Goal: Task Accomplishment & Management: Manage account settings

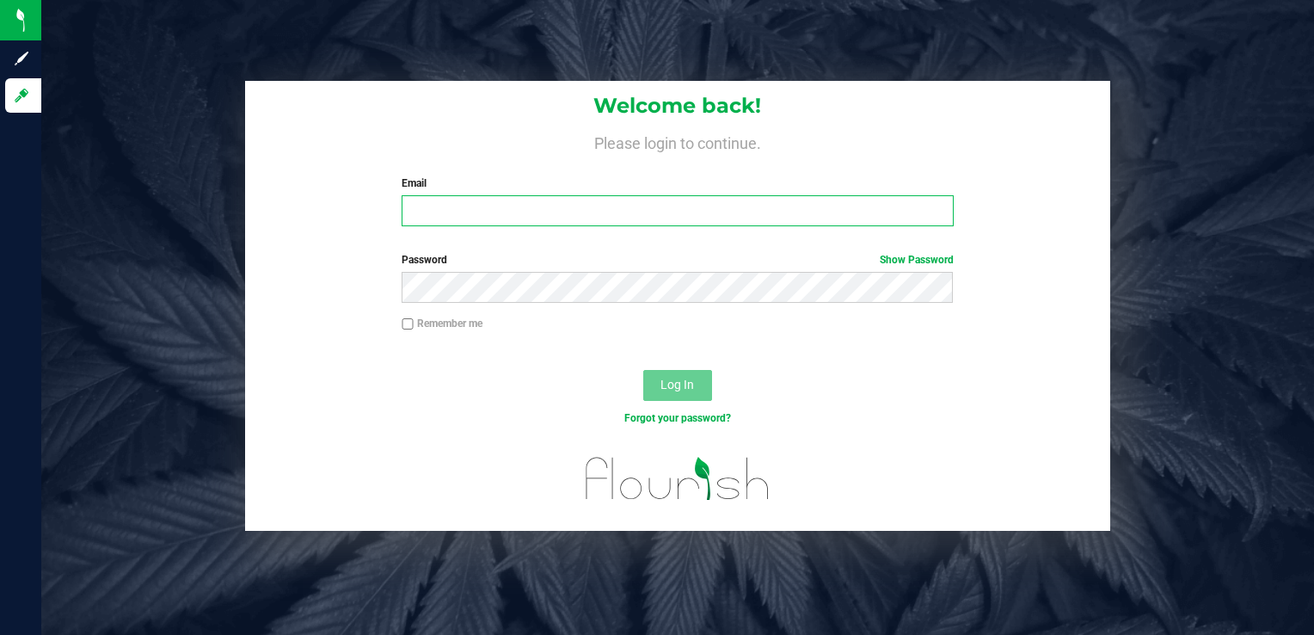
type input "[PERSON_NAME][EMAIL_ADDRESS][DOMAIN_NAME]"
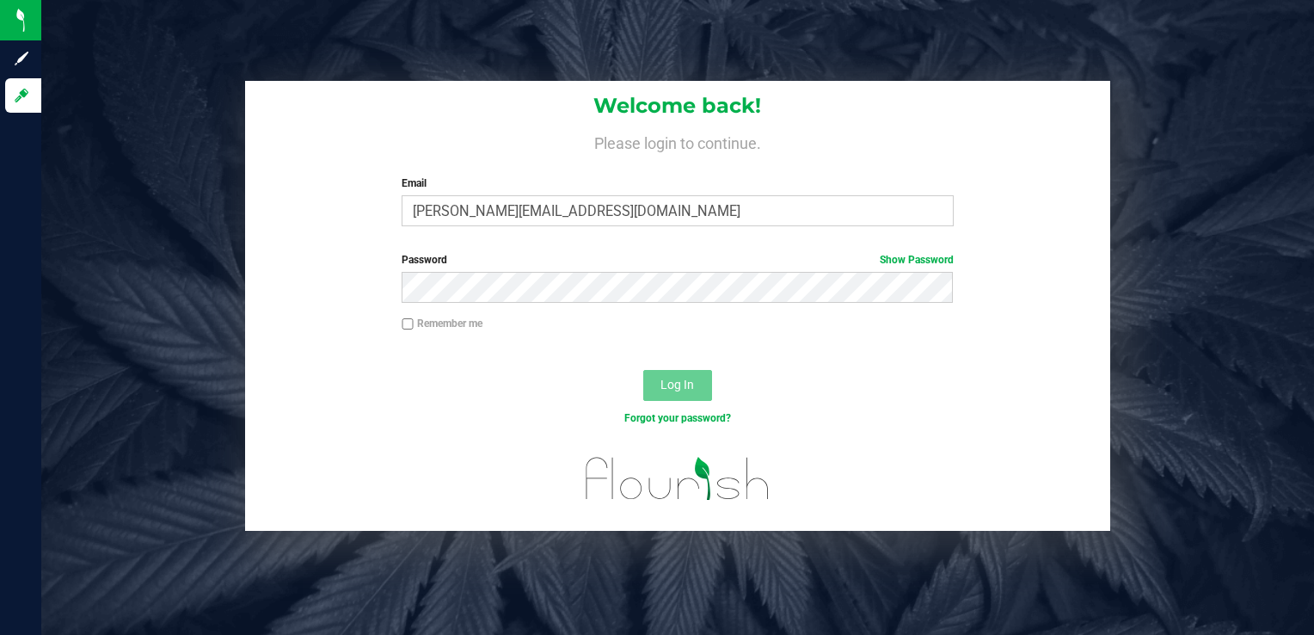
click at [680, 303] on div "Password Show Password" at bounding box center [678, 284] width 866 height 64
drag, startPoint x: 850, startPoint y: 359, endPoint x: 808, endPoint y: 363, distance: 42.3
click at [850, 359] on div at bounding box center [678, 355] width 866 height 14
click at [703, 377] on button "Log In" at bounding box center [677, 385] width 69 height 31
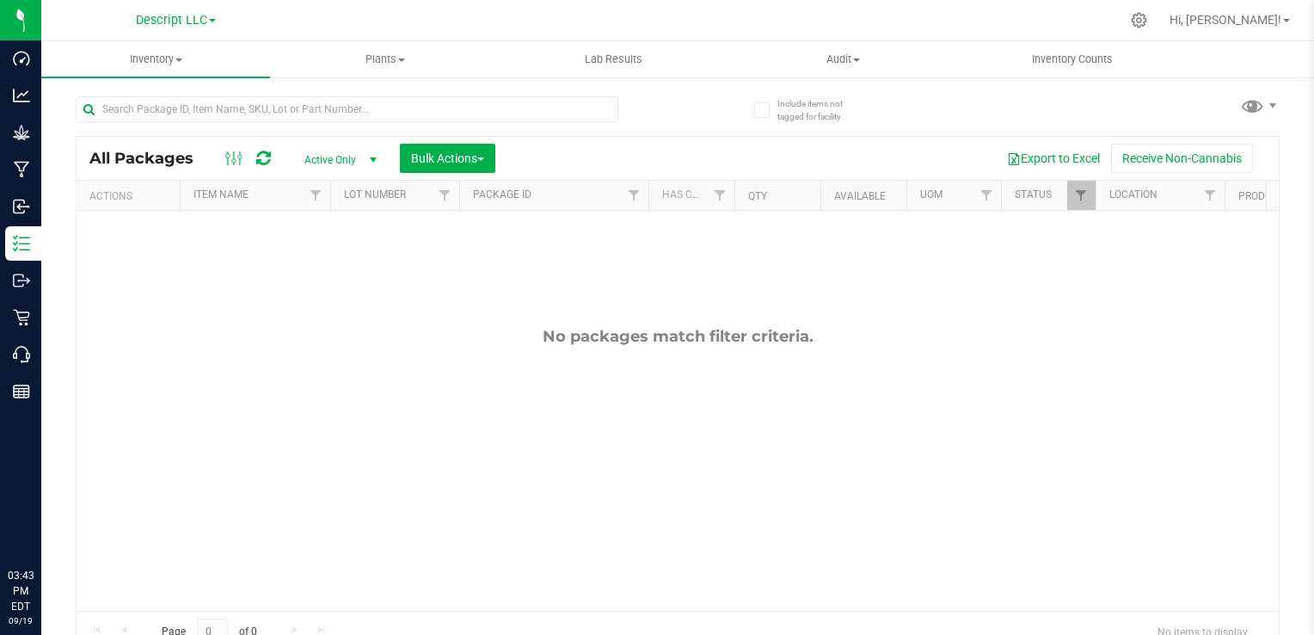
click at [213, 22] on span at bounding box center [212, 20] width 7 height 3
click at [178, 113] on link "Green [PERSON_NAME] Venture LLC." at bounding box center [175, 106] width 251 height 23
click at [209, 15] on link "Descript LLC" at bounding box center [176, 19] width 80 height 16
click at [216, 101] on link "Green [PERSON_NAME] Venture LLC." at bounding box center [175, 106] width 251 height 23
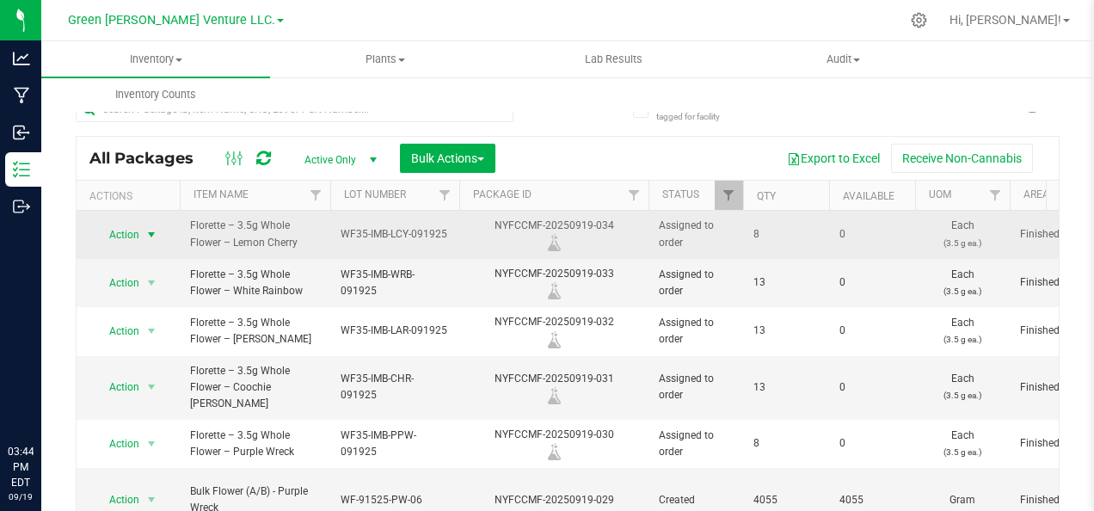
click at [151, 229] on span "select" at bounding box center [151, 235] width 14 height 14
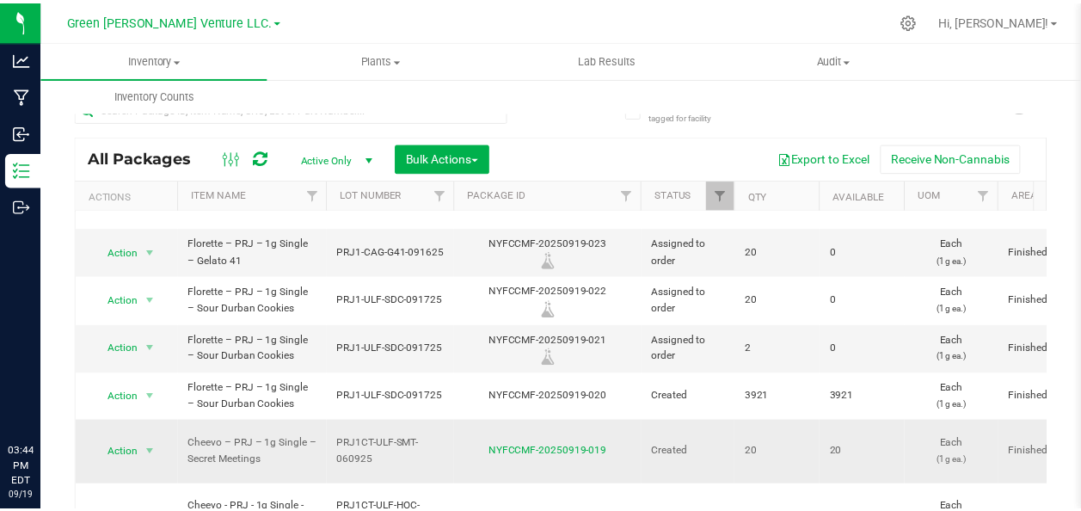
scroll to position [635, 0]
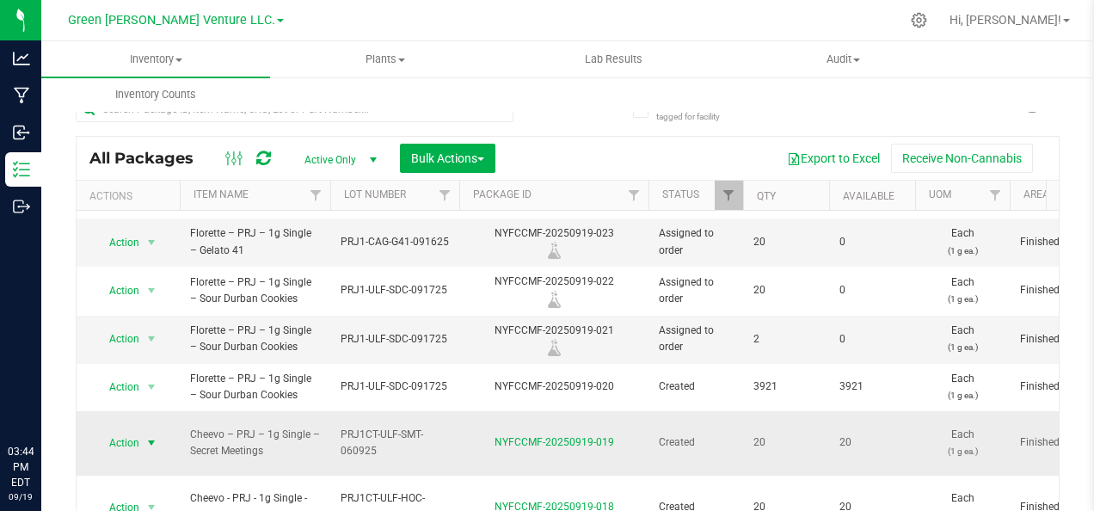
click at [148, 436] on span "select" at bounding box center [151, 443] width 14 height 14
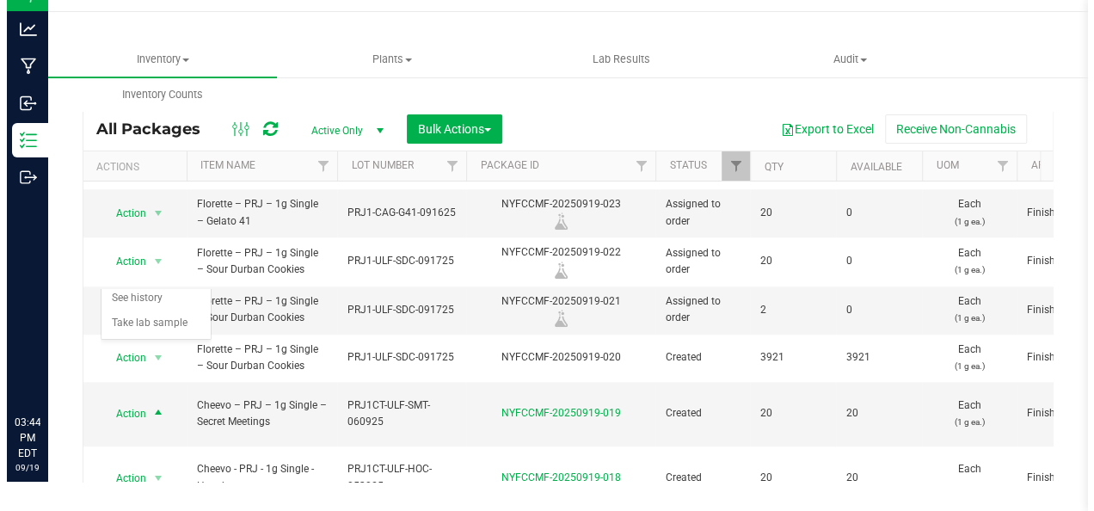
scroll to position [0, 0]
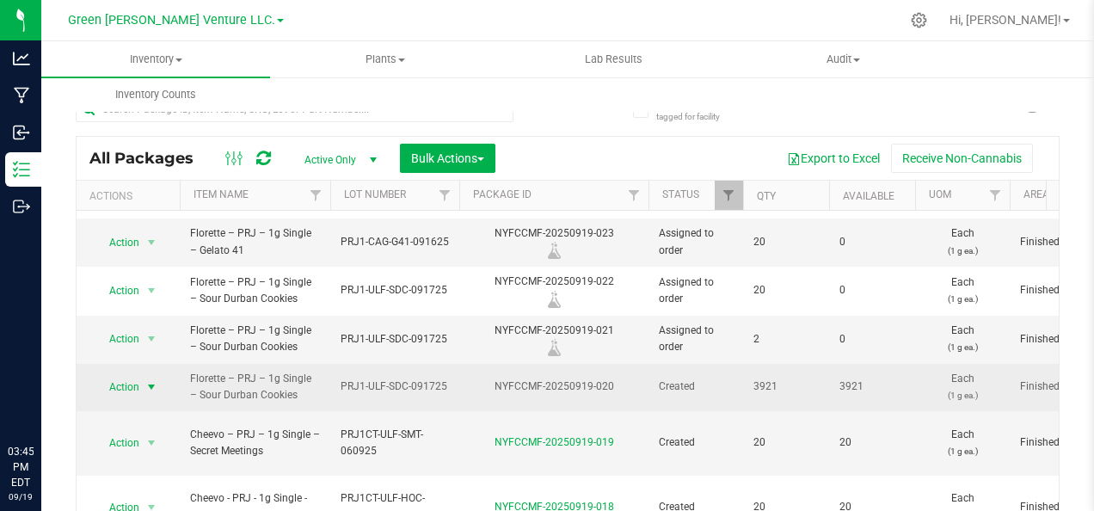
click at [144, 380] on span "select" at bounding box center [151, 387] width 14 height 14
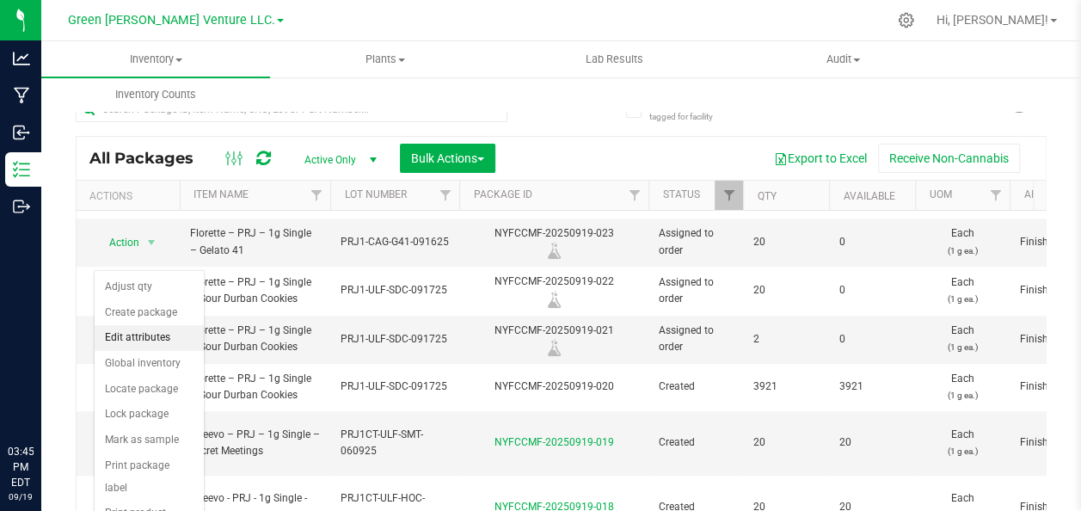
click at [154, 334] on li "Edit attributes" at bounding box center [149, 338] width 109 height 26
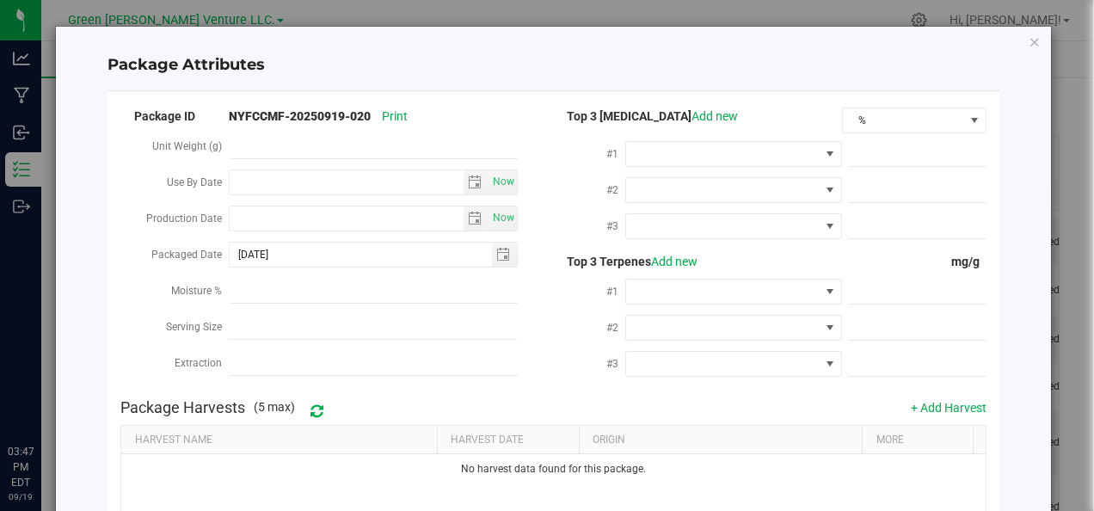
click at [1023, 55] on div "Package Attributes Package ID NYFCCMF-20250919-020 Print Unit Weight (g) Use By…" at bounding box center [553, 391] width 994 height 729
click at [1028, 40] on icon "Close modal" at bounding box center [1034, 41] width 12 height 21
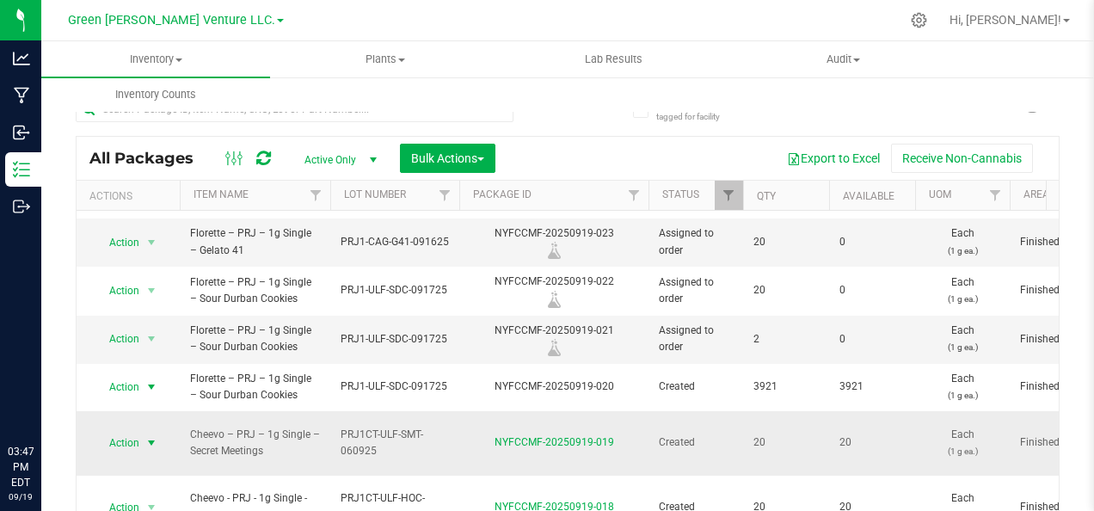
click at [138, 431] on span "Action" at bounding box center [117, 443] width 46 height 24
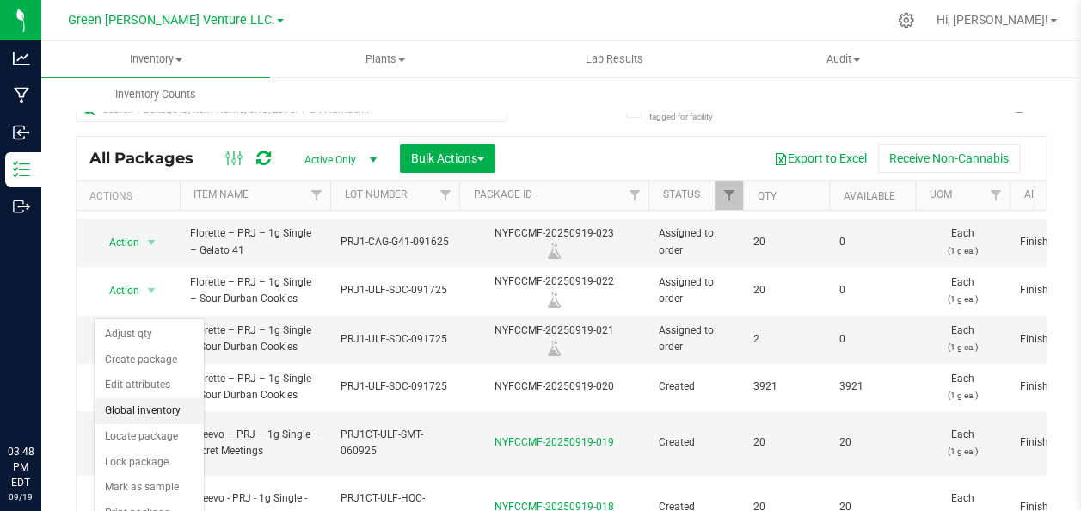
click at [150, 413] on li "Global inventory" at bounding box center [149, 411] width 109 height 26
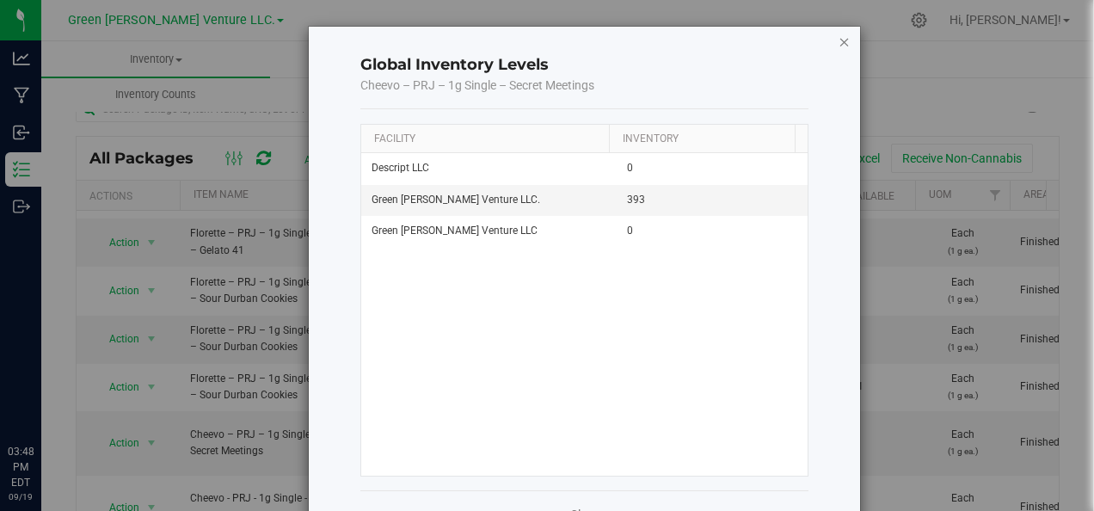
click at [838, 48] on icon "button" at bounding box center [844, 41] width 12 height 21
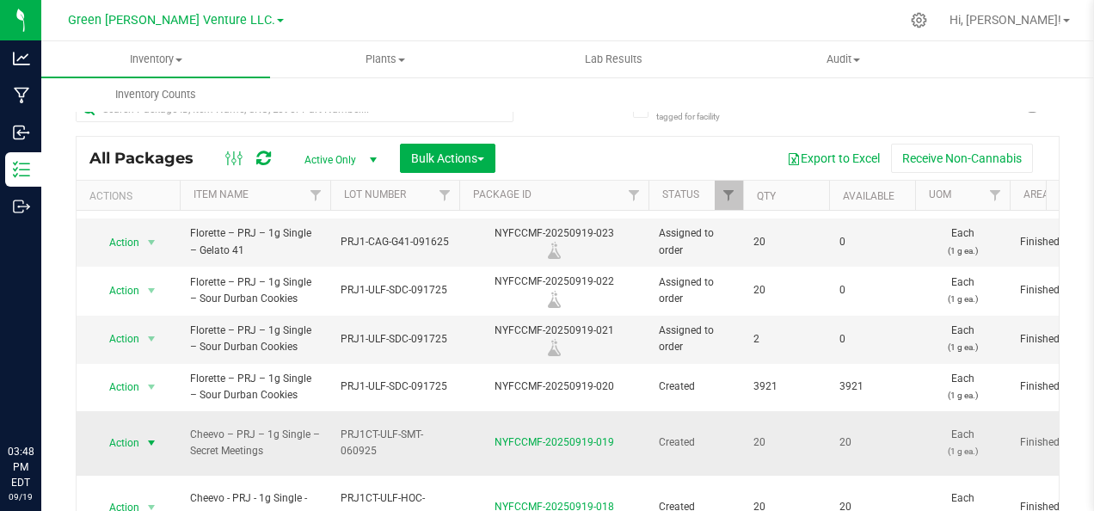
click at [109, 431] on span "Action" at bounding box center [117, 443] width 46 height 24
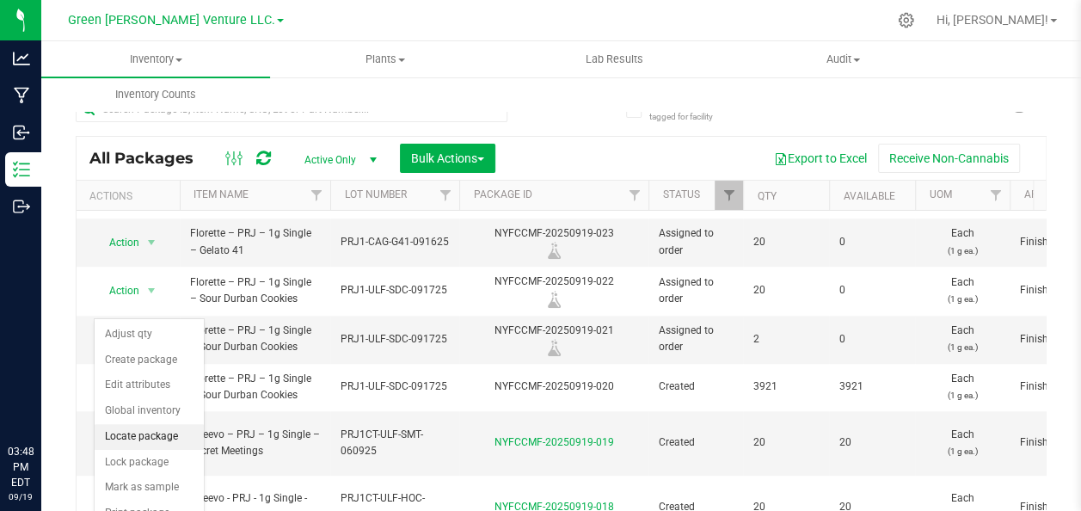
click at [123, 437] on li "Locate package" at bounding box center [149, 437] width 109 height 26
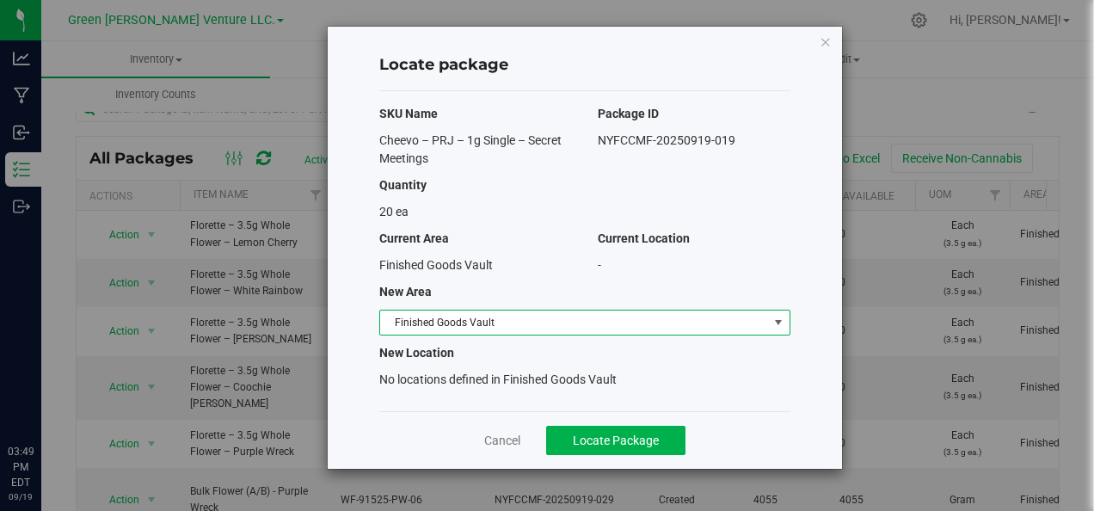
click at [783, 316] on span "select" at bounding box center [778, 323] width 14 height 14
click at [765, 220] on div "20 ea" at bounding box center [584, 212] width 437 height 18
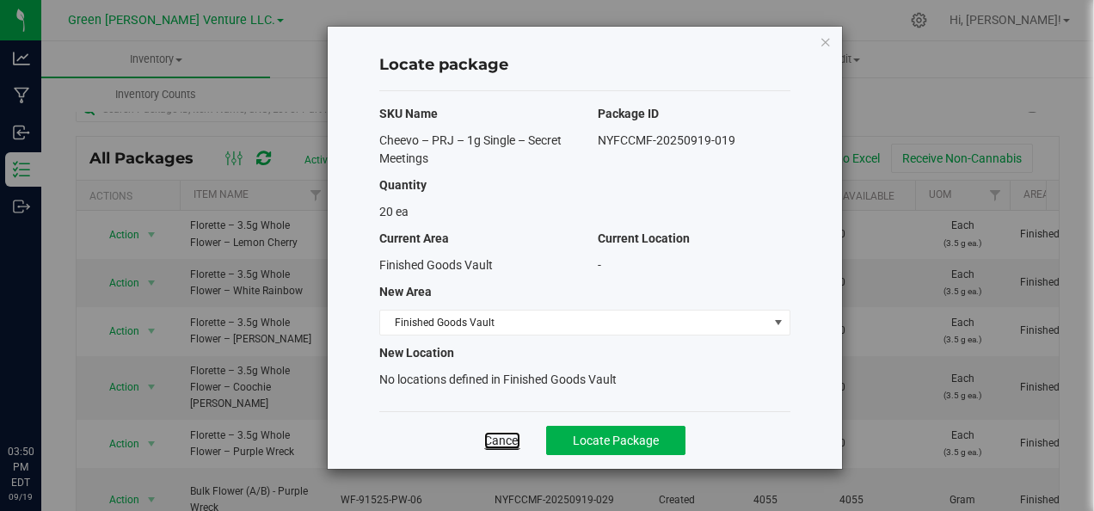
click at [496, 439] on link "Cancel" at bounding box center [502, 440] width 36 height 17
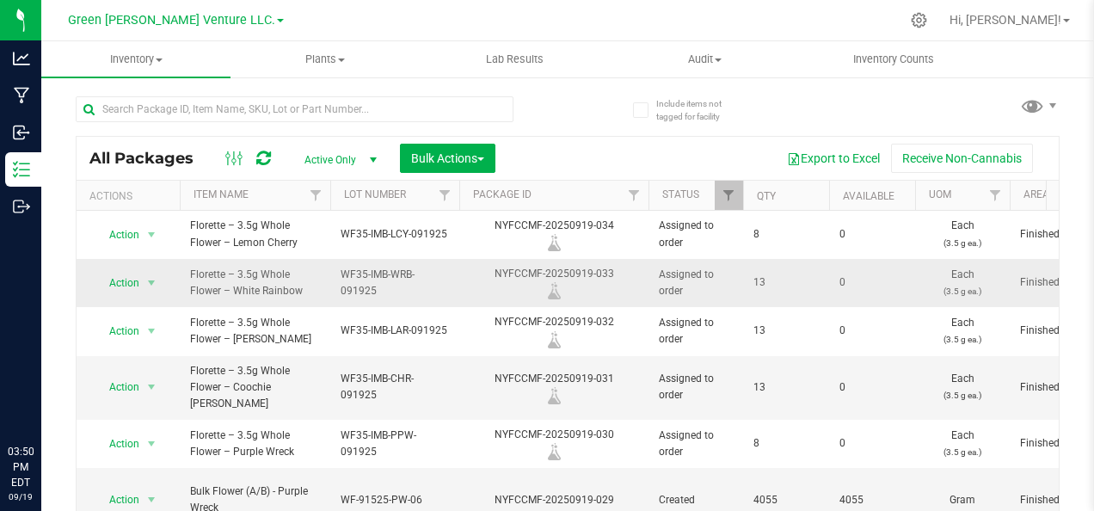
click at [144, 268] on td "Action Action Edit attributes Global inventory Locate package Print package lab…" at bounding box center [128, 283] width 103 height 48
click at [144, 279] on span "select" at bounding box center [151, 283] width 21 height 24
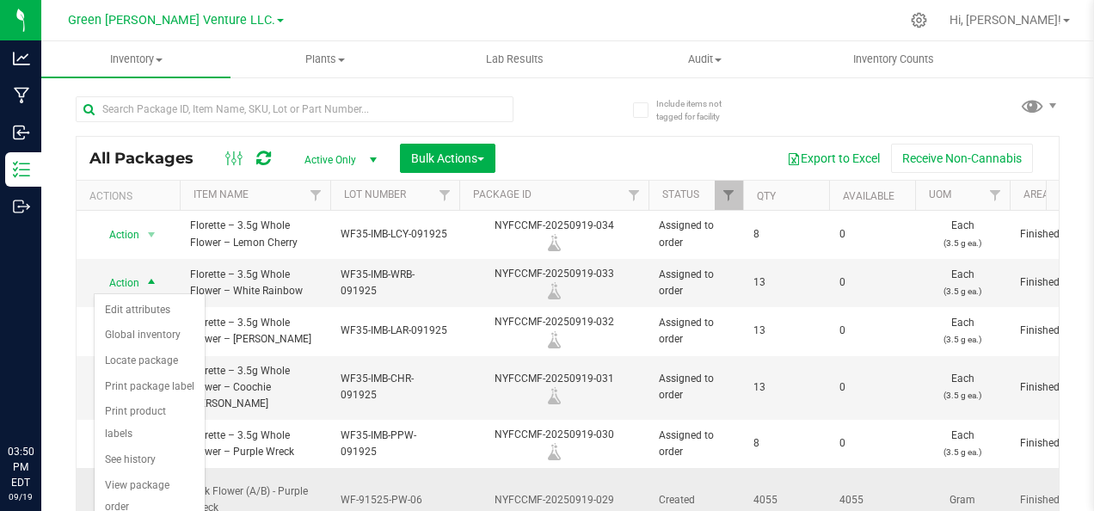
click at [299, 488] on span "Bulk Flower (A/B) - Purple Wreck" at bounding box center [255, 499] width 130 height 33
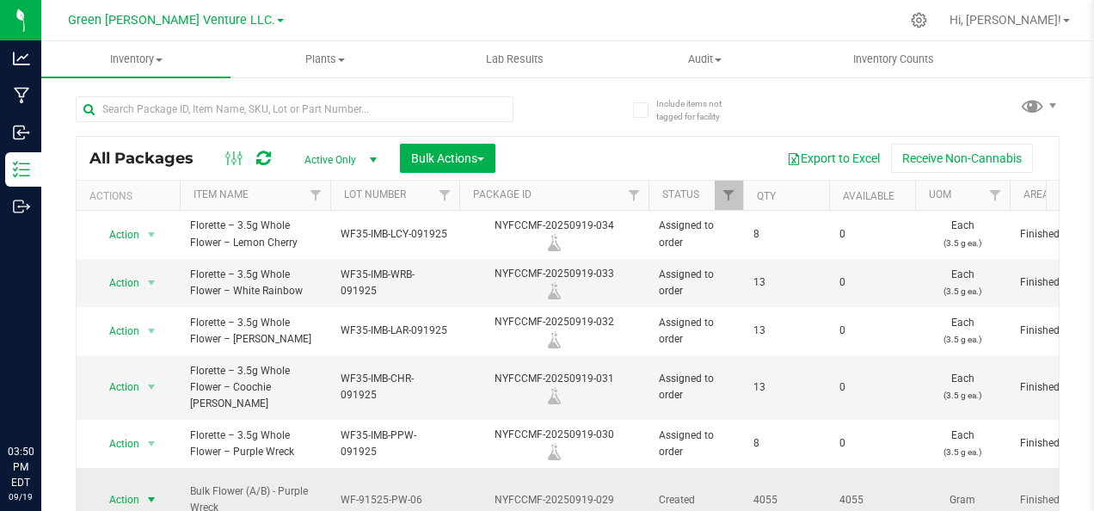
click at [138, 488] on span "Action" at bounding box center [117, 500] width 46 height 24
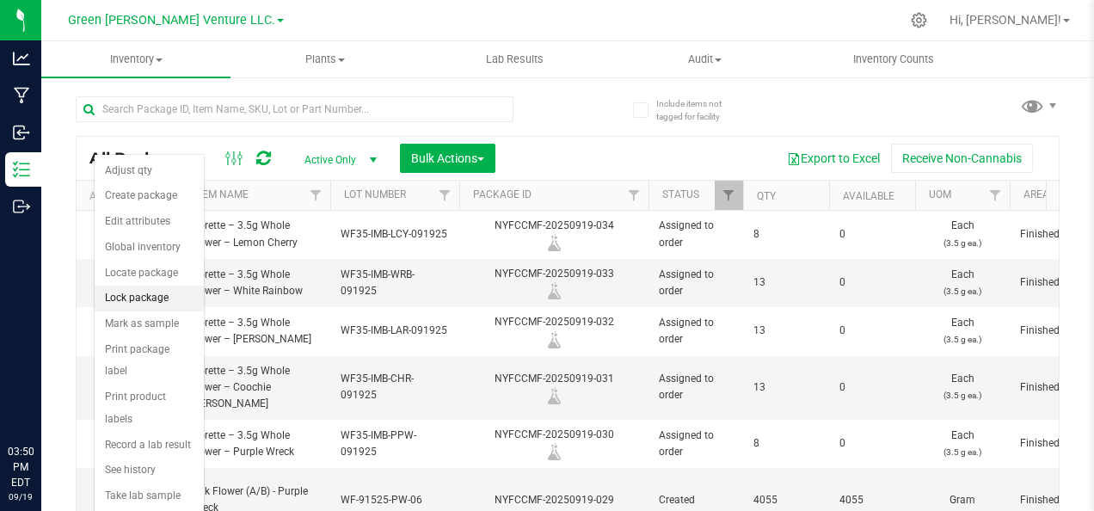
click at [143, 297] on li "Lock package" at bounding box center [149, 299] width 109 height 26
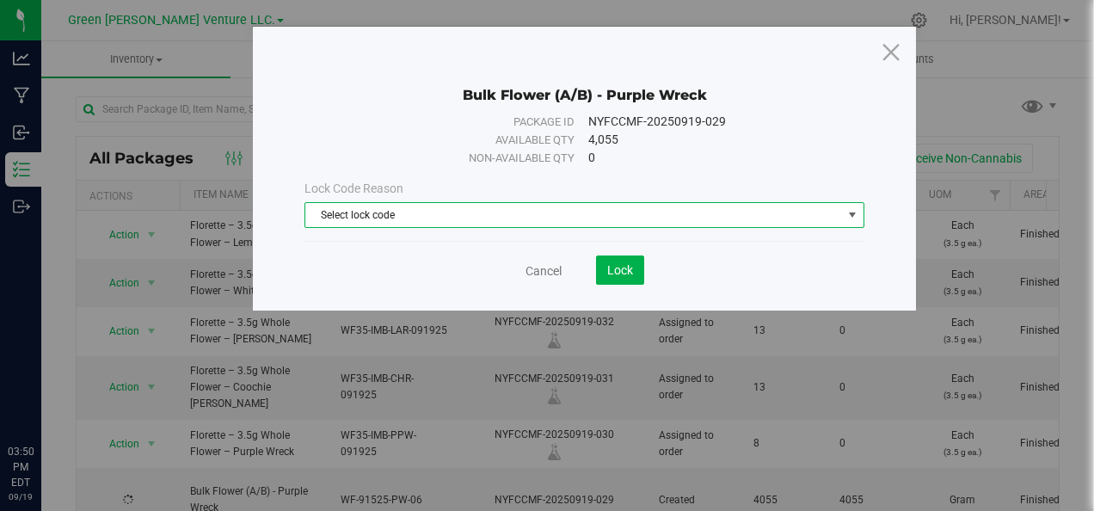
click at [695, 218] on span "Select lock code" at bounding box center [573, 215] width 536 height 24
click at [885, 53] on icon at bounding box center [891, 51] width 23 height 41
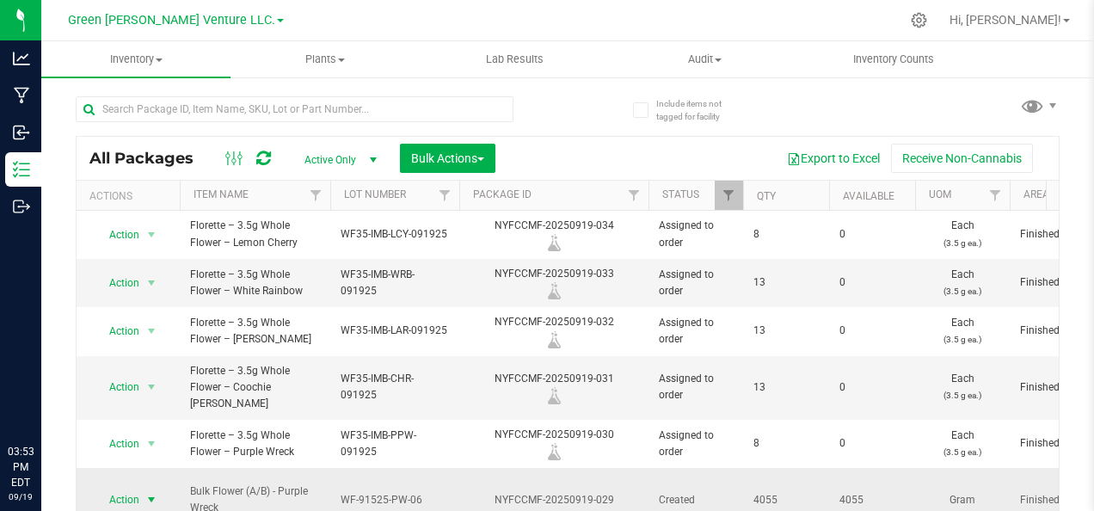
click at [122, 488] on span "Action" at bounding box center [117, 500] width 46 height 24
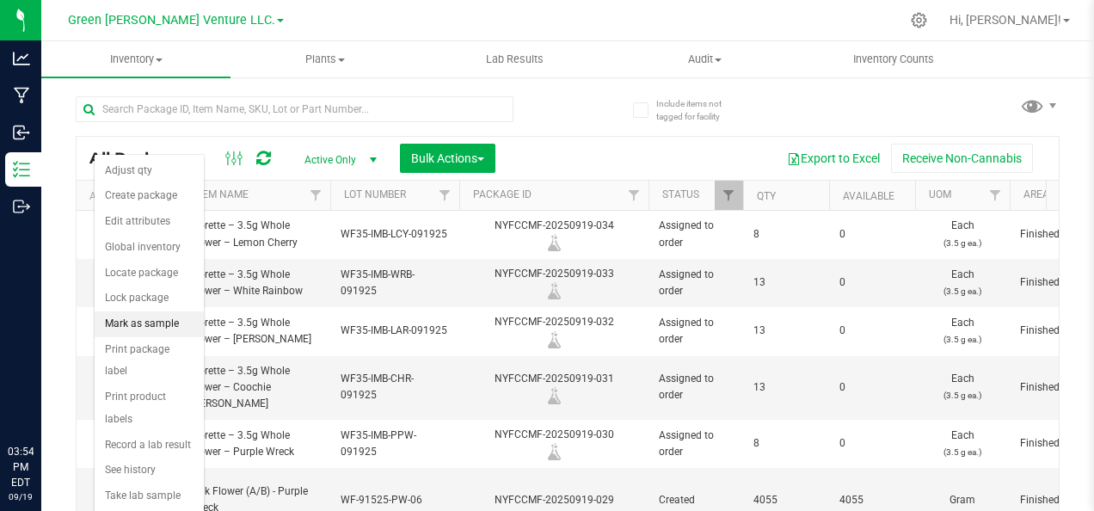
click at [150, 322] on li "Mark as sample" at bounding box center [149, 324] width 109 height 26
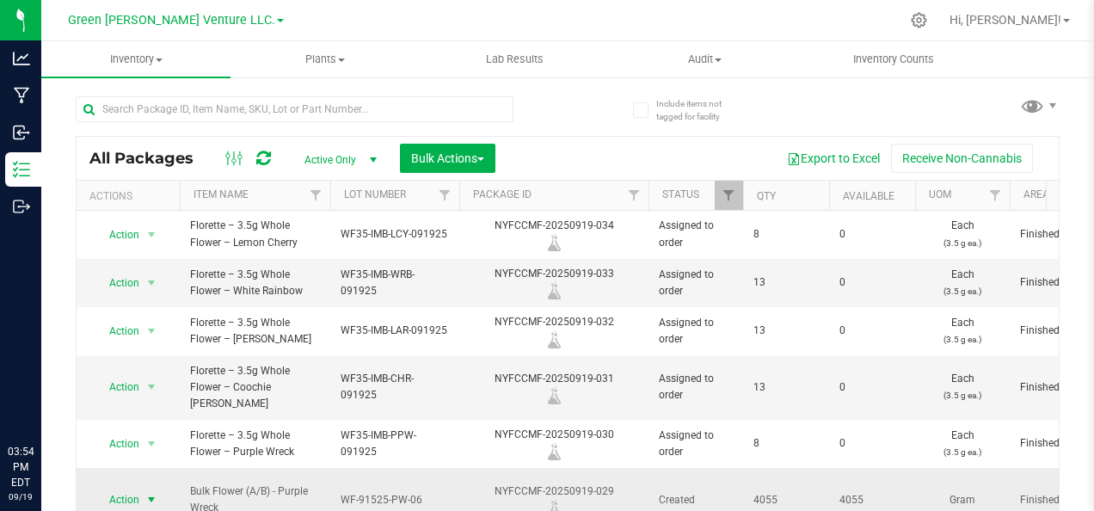
click at [155, 493] on span "select" at bounding box center [151, 500] width 14 height 14
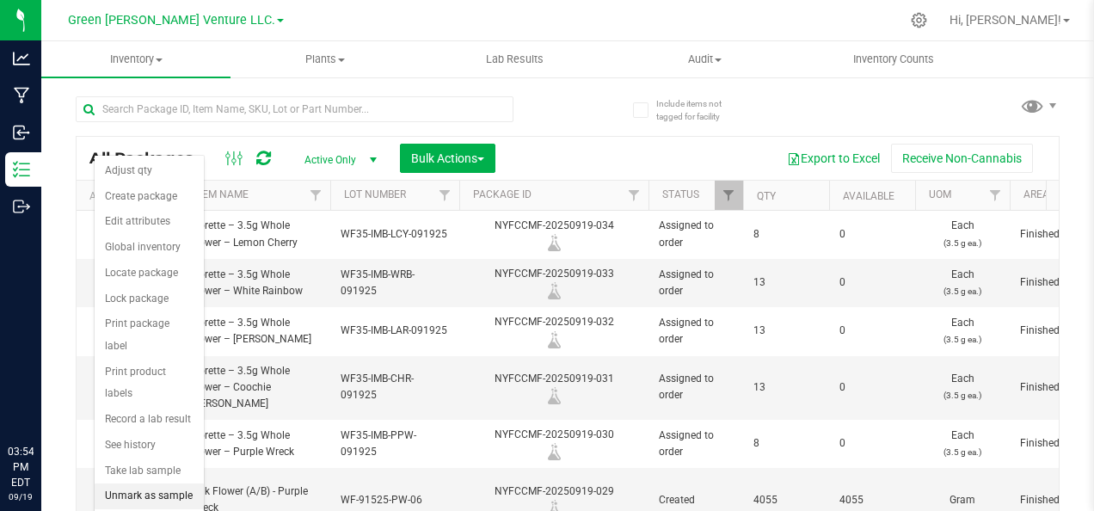
click at [187, 483] on li "Unmark as sample" at bounding box center [149, 496] width 109 height 26
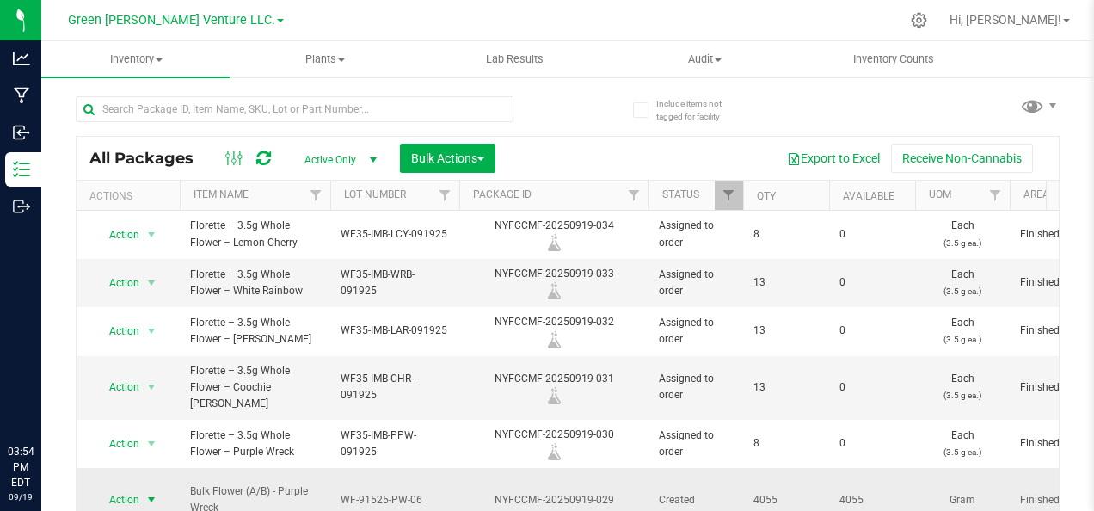
click at [138, 488] on span "Action" at bounding box center [117, 500] width 46 height 24
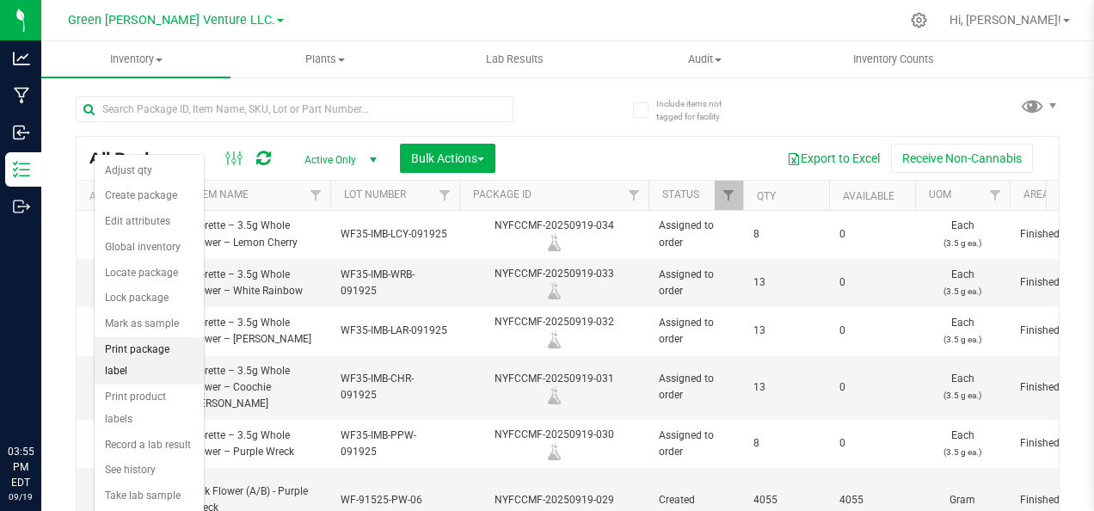
click at [157, 344] on li "Print package label" at bounding box center [149, 360] width 109 height 47
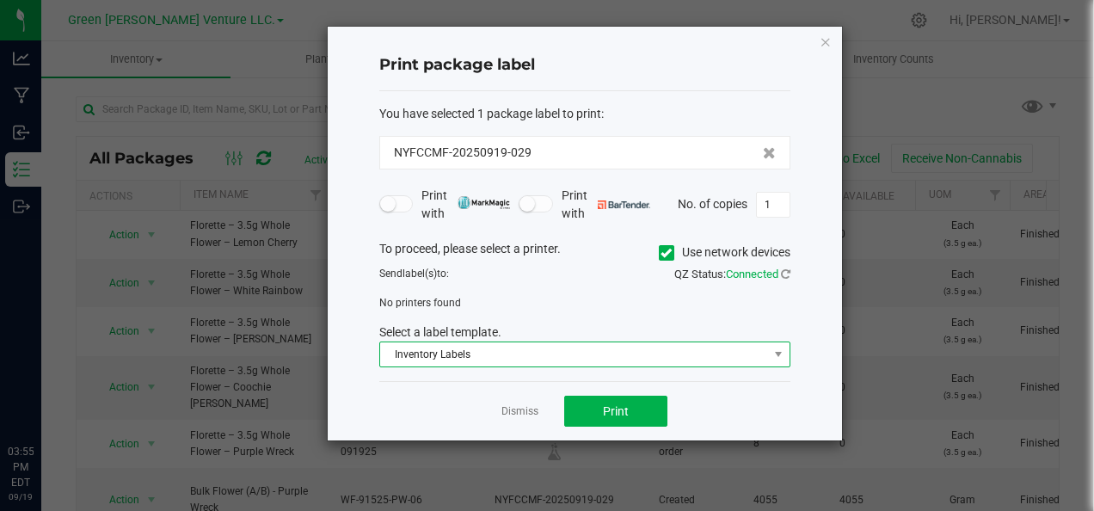
click at [573, 345] on span "Inventory Labels" at bounding box center [574, 354] width 388 height 24
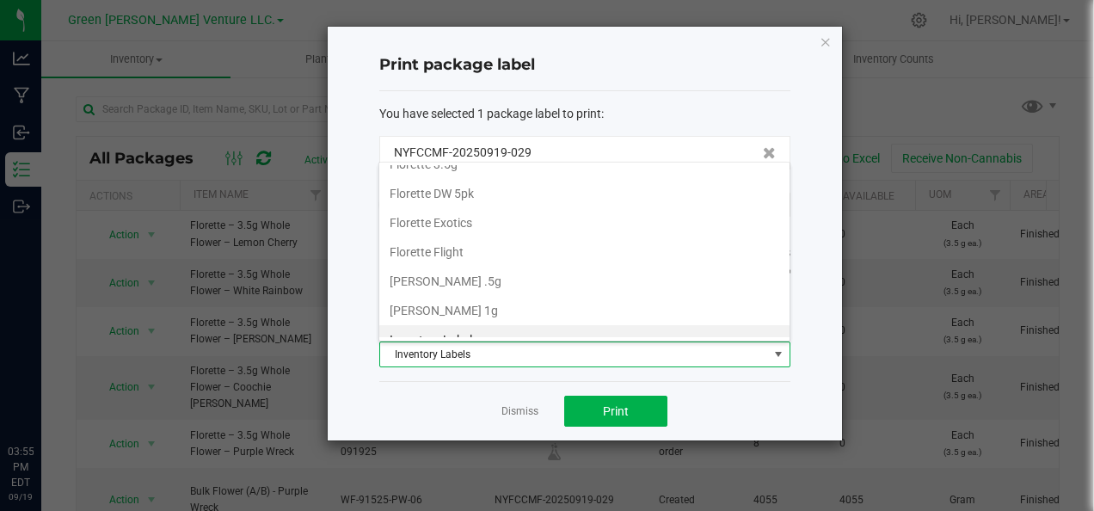
scroll to position [286, 0]
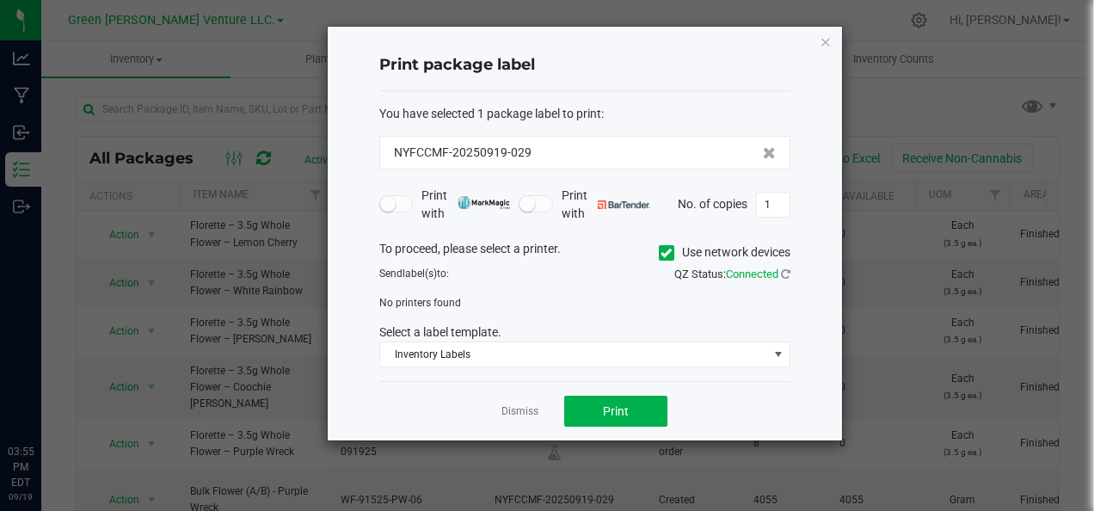
click at [500, 395] on div "Dismiss Print" at bounding box center [584, 410] width 411 height 59
drag, startPoint x: 519, startPoint y: 411, endPoint x: 822, endPoint y: 89, distance: 441.7
click at [842, 103] on div "Print package label You have selected 1 package label to print : NYFCCMF-202509…" at bounding box center [585, 233] width 516 height 415
click at [820, 36] on icon "button" at bounding box center [826, 41] width 12 height 21
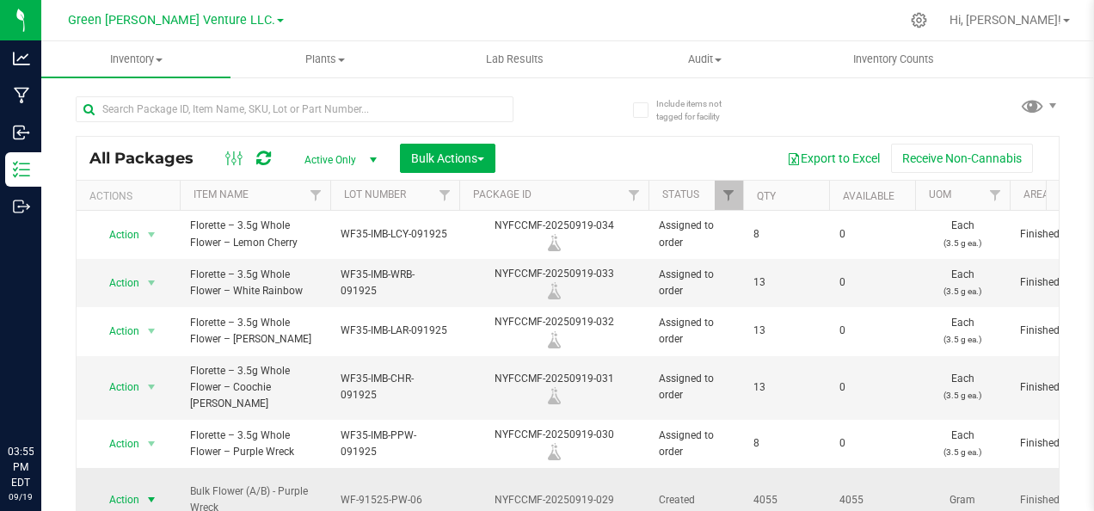
click at [141, 488] on span "select" at bounding box center [151, 500] width 21 height 24
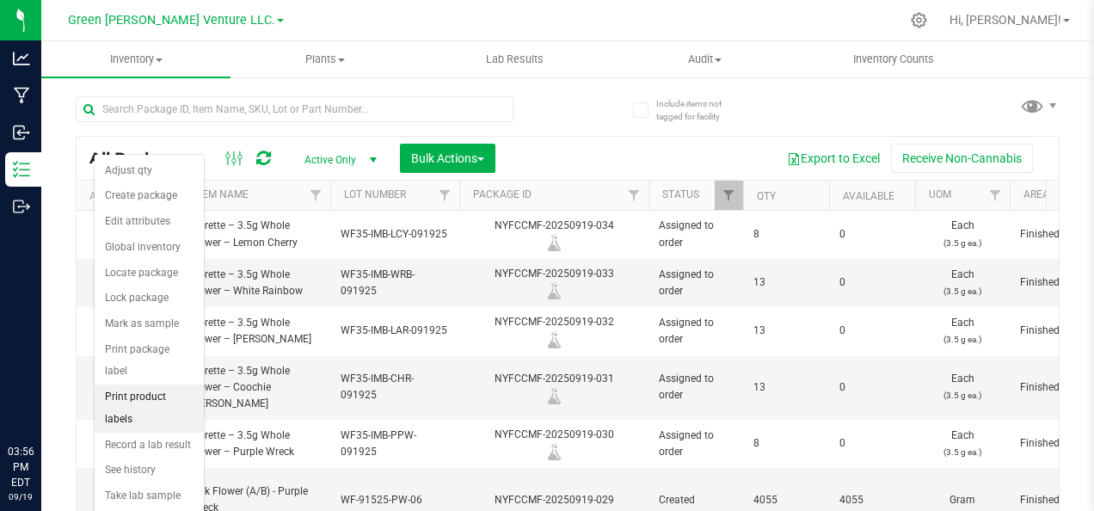
click at [170, 384] on li "Print product labels" at bounding box center [149, 407] width 109 height 47
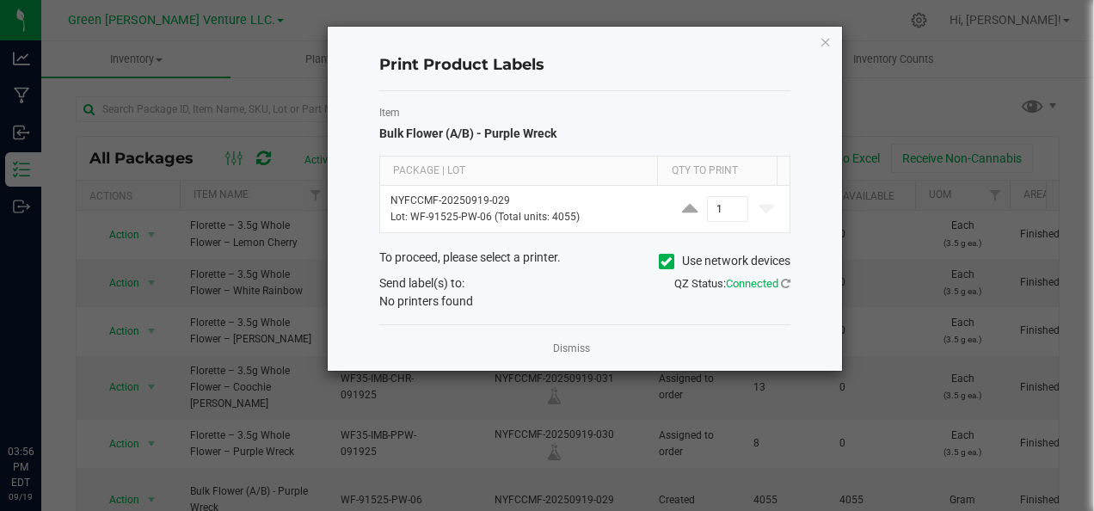
click at [576, 358] on div "Dismiss" at bounding box center [584, 347] width 411 height 46
click at [569, 353] on link "Dismiss" at bounding box center [571, 348] width 37 height 15
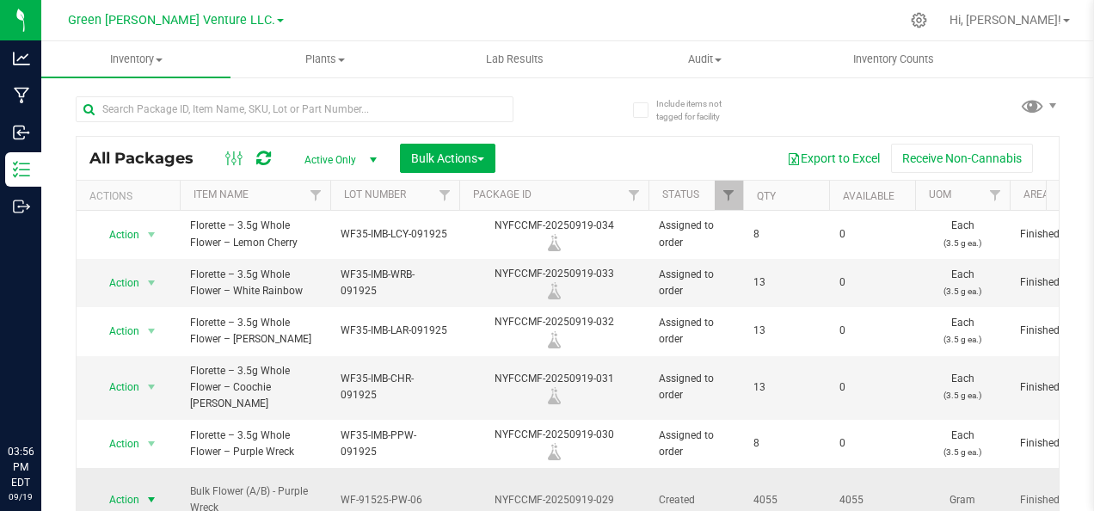
click at [139, 488] on span "Action" at bounding box center [128, 500] width 69 height 24
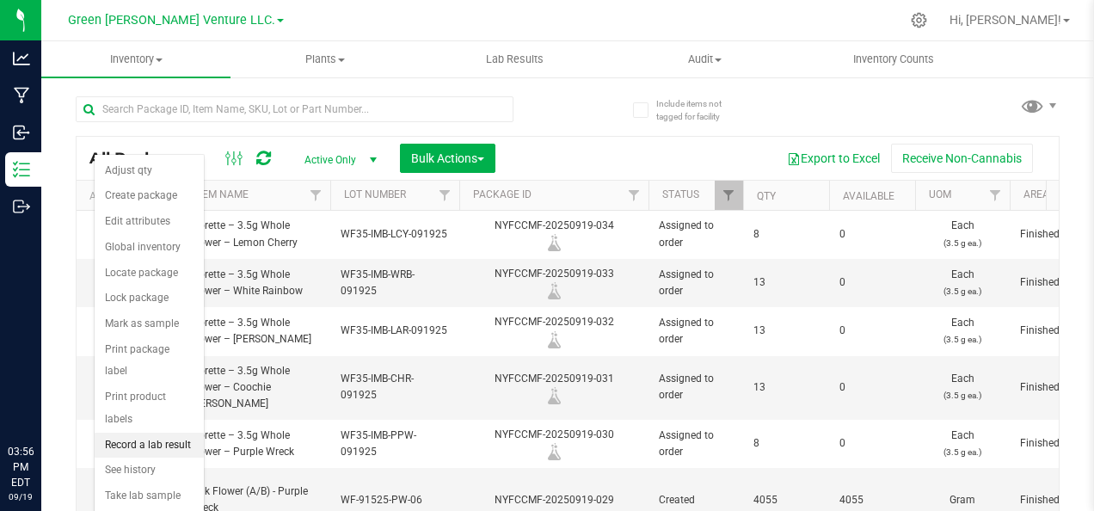
click at [163, 433] on li "Record a lab result" at bounding box center [149, 446] width 109 height 26
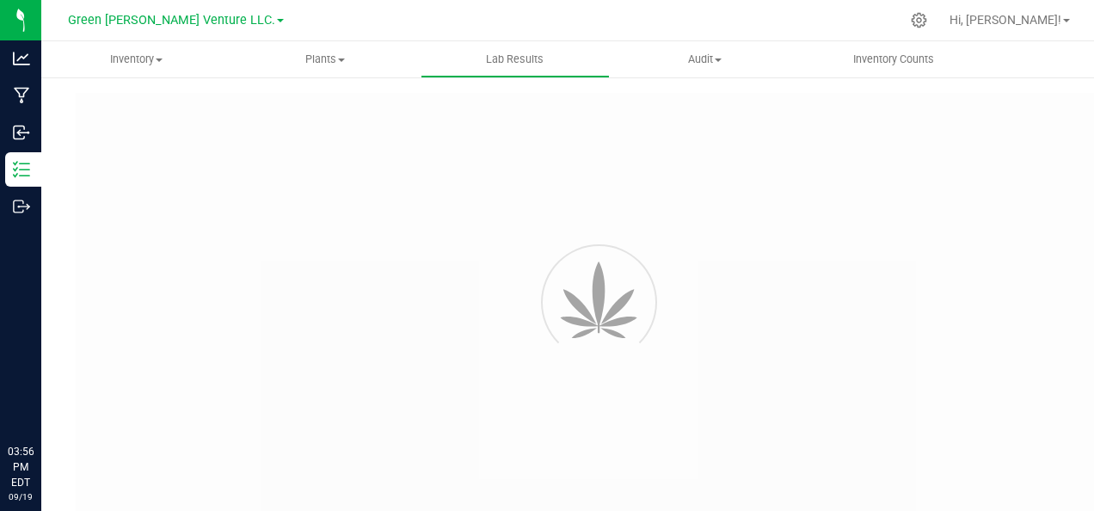
type input "NYFCCMF-20250919-029"
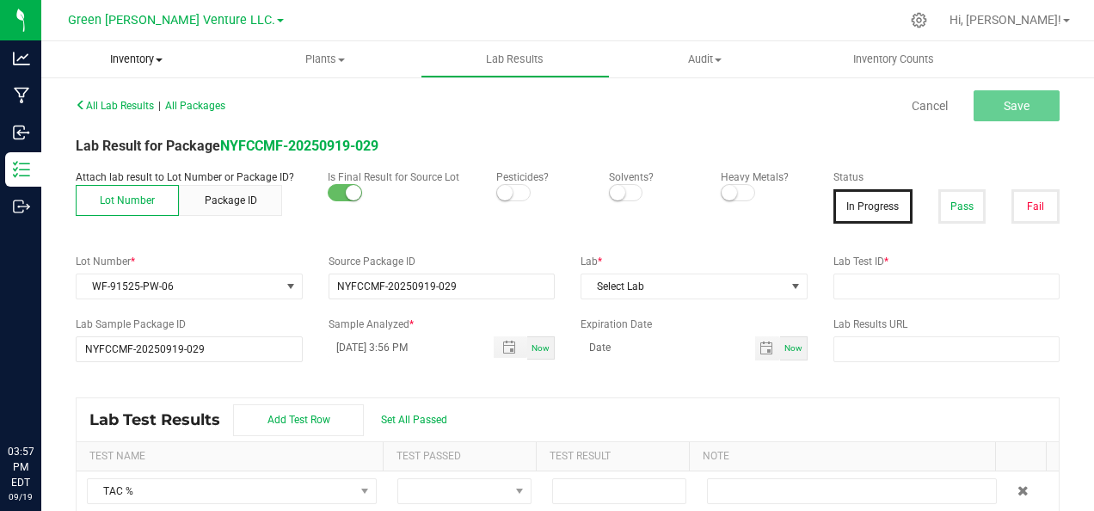
click at [160, 57] on span "Inventory" at bounding box center [135, 59] width 189 height 15
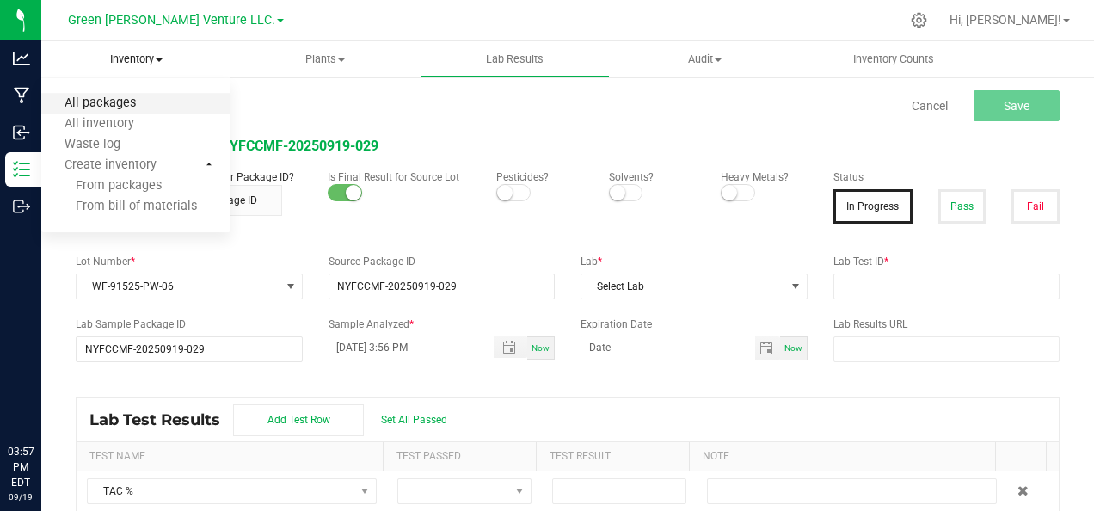
click at [136, 106] on span "All packages" at bounding box center [100, 103] width 118 height 15
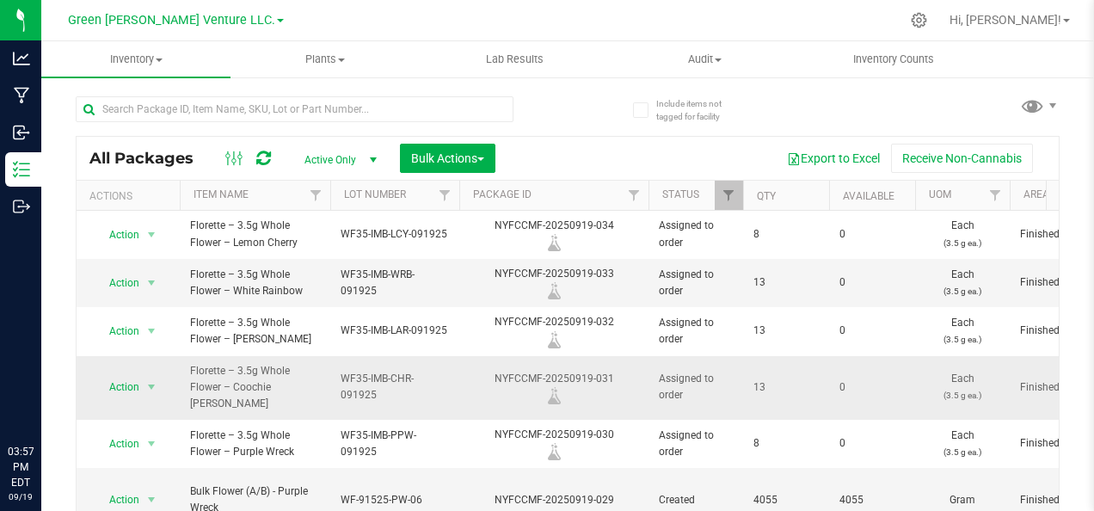
scroll to position [258, 0]
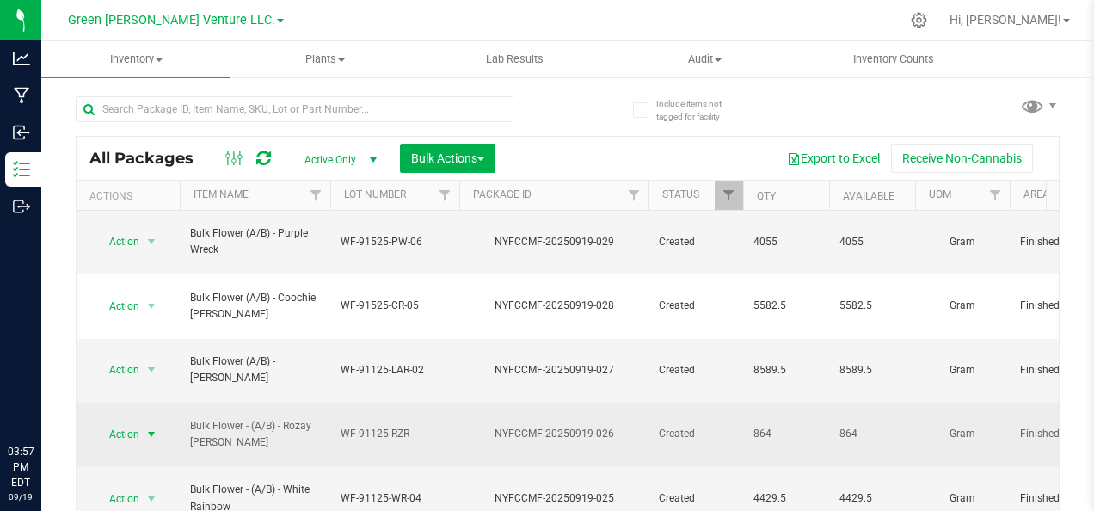
click at [142, 422] on span "select" at bounding box center [151, 434] width 21 height 24
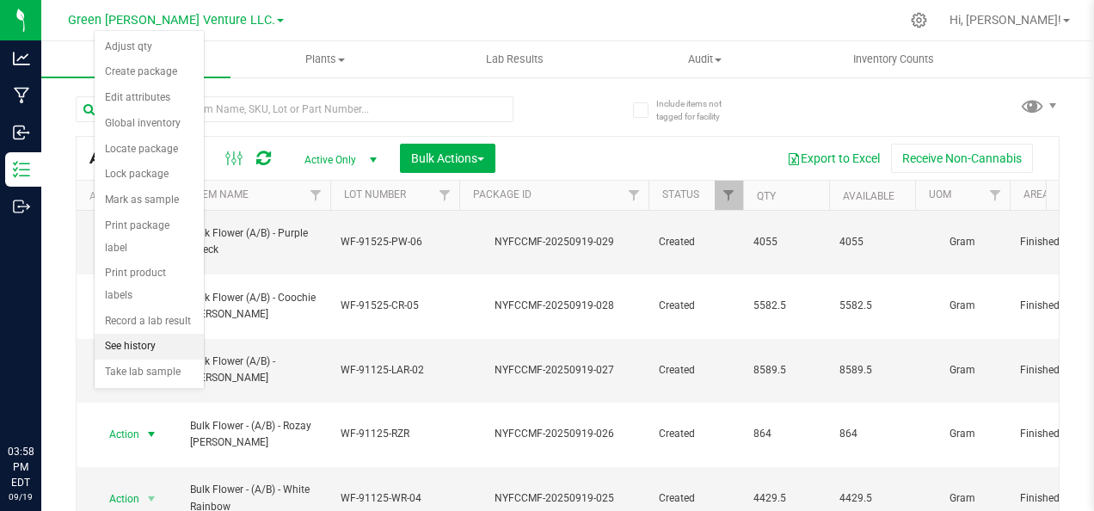
click at [143, 334] on li "See history" at bounding box center [149, 347] width 109 height 26
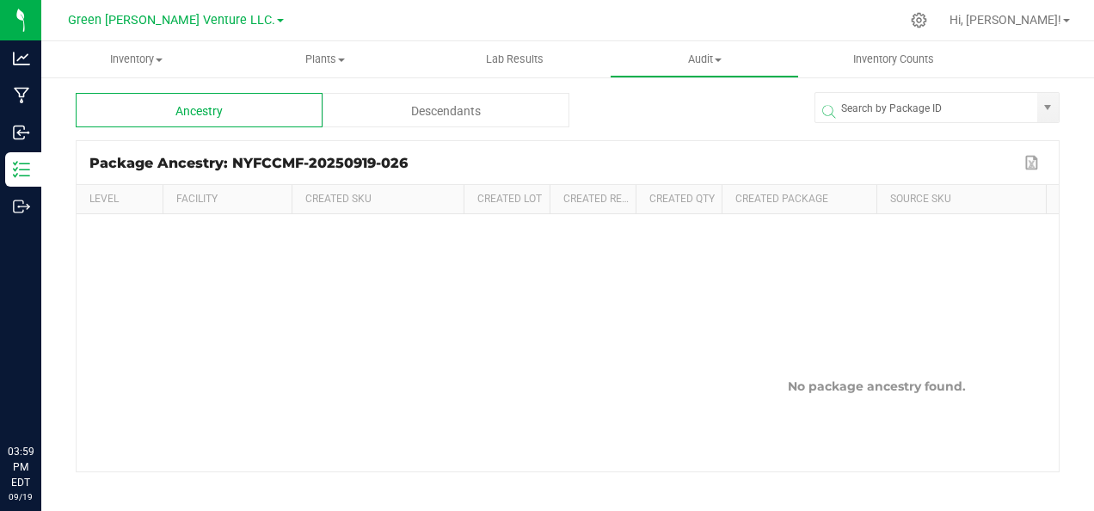
click at [488, 118] on div "Descendants" at bounding box center [445, 110] width 247 height 34
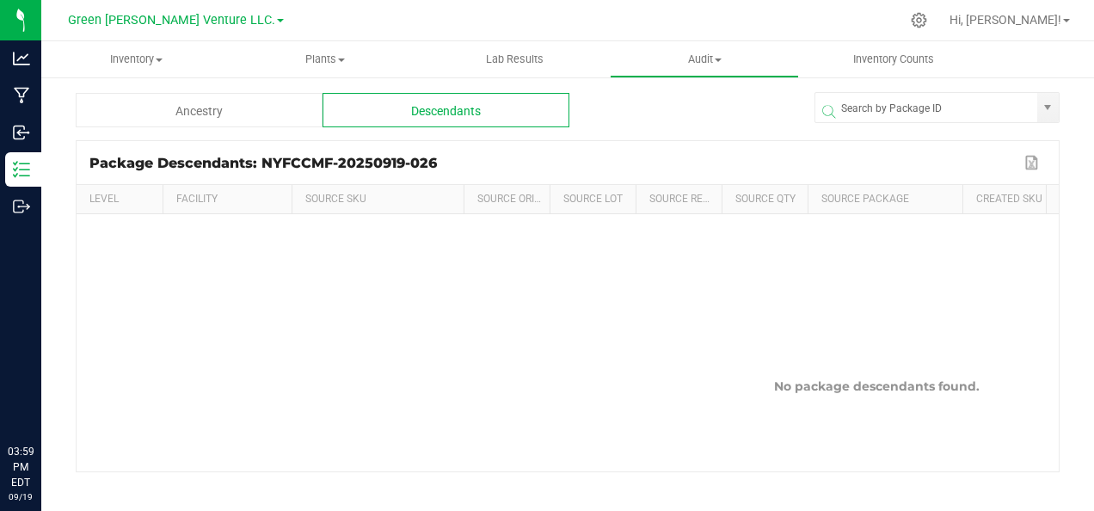
click at [237, 114] on div "Ancestry" at bounding box center [199, 110] width 247 height 34
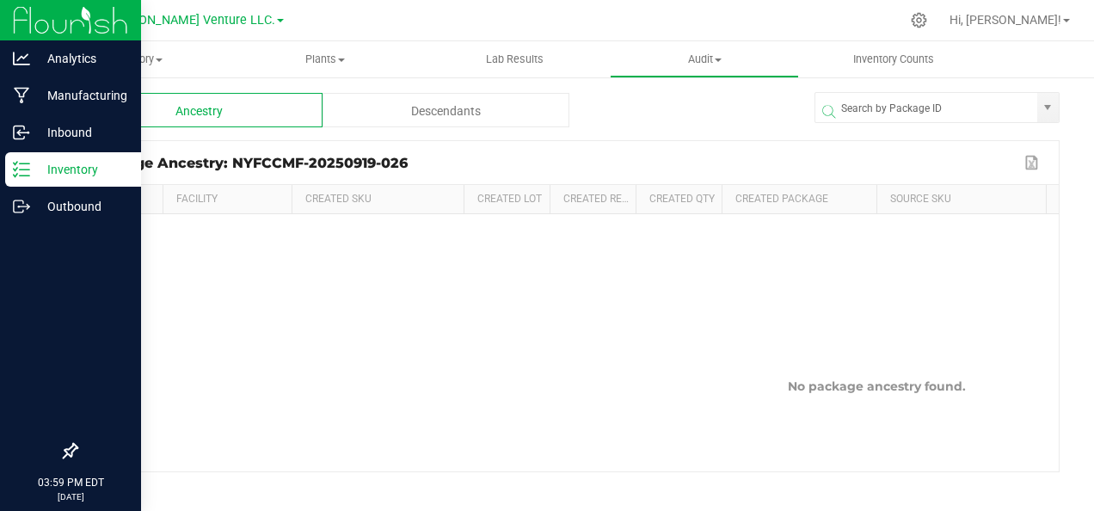
click at [81, 167] on p "Inventory" at bounding box center [81, 169] width 103 height 21
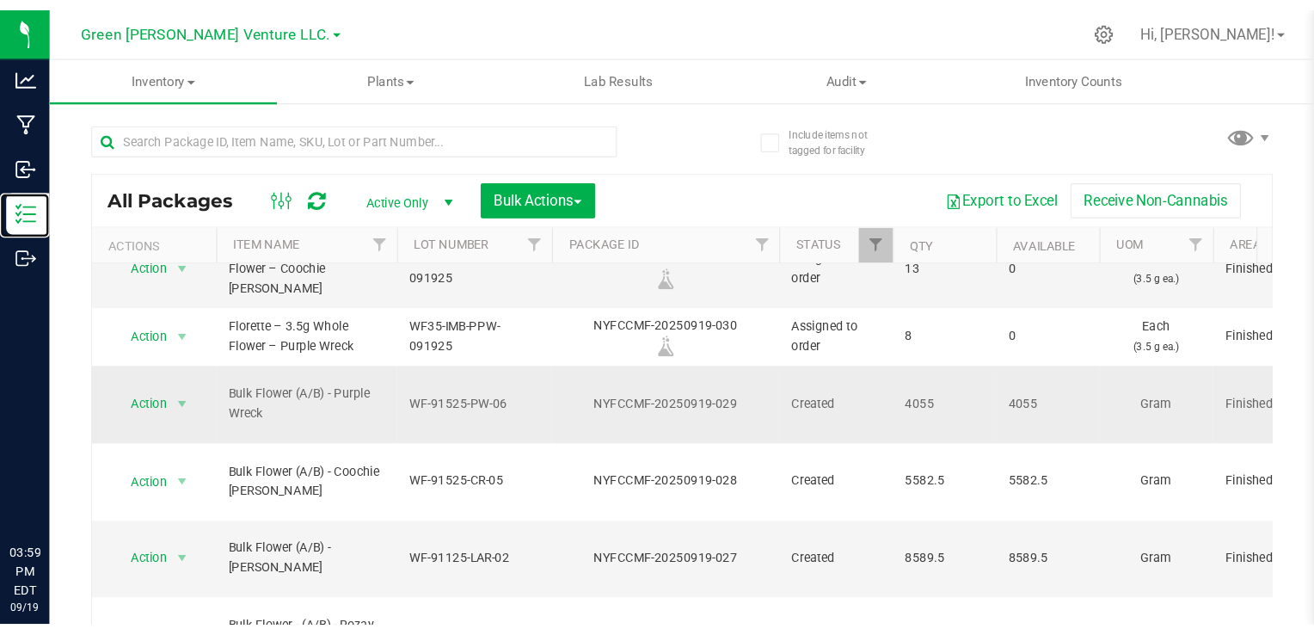
scroll to position [86, 0]
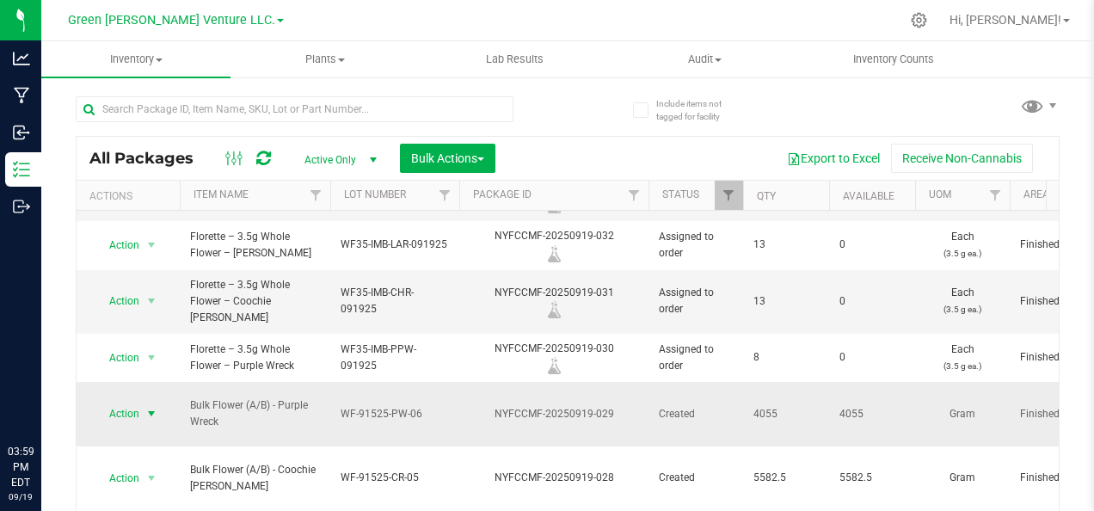
click at [128, 402] on span "Action" at bounding box center [117, 414] width 46 height 24
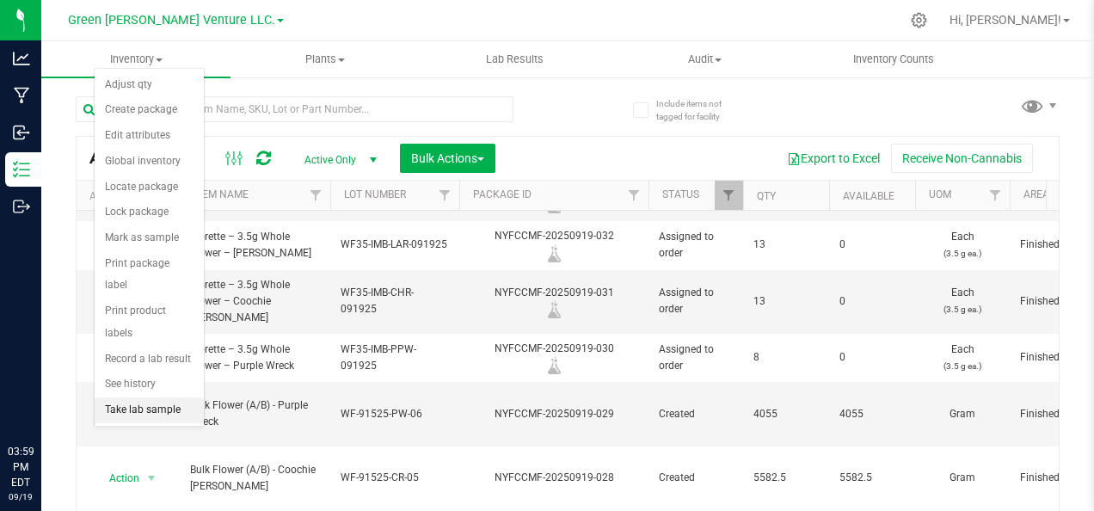
click at [155, 397] on li "Take lab sample" at bounding box center [149, 410] width 109 height 26
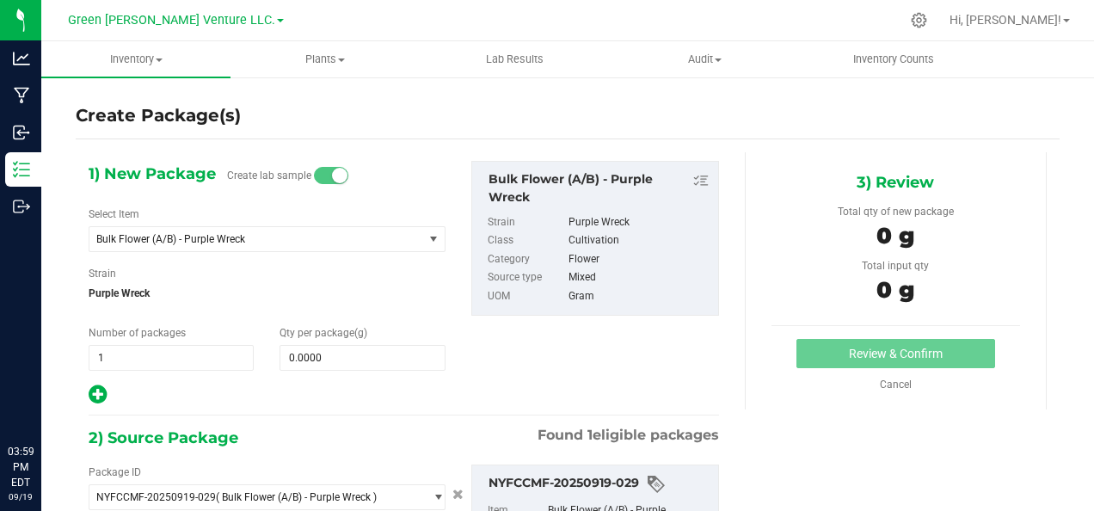
type input "0.0000 g"
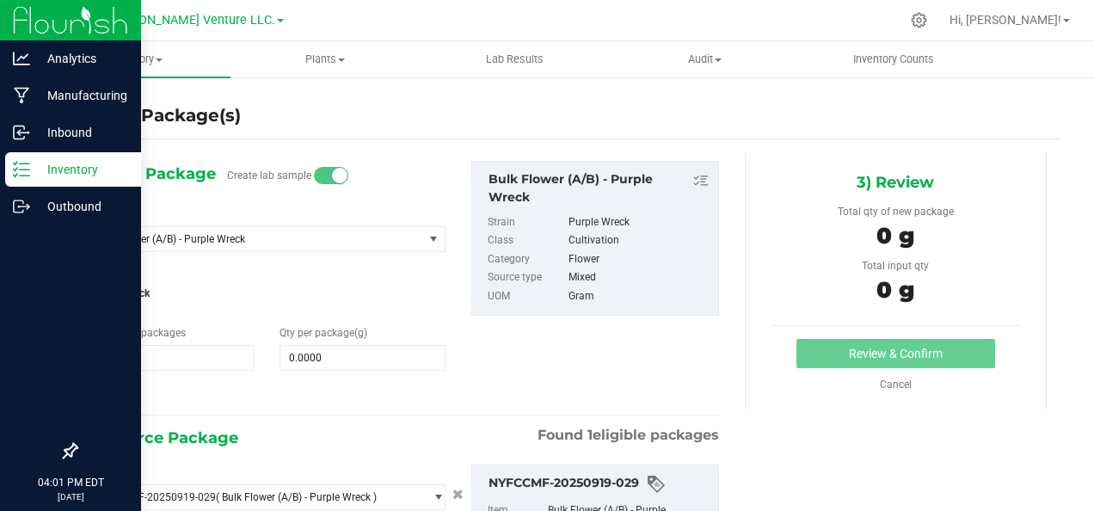
click at [58, 166] on p "Inventory" at bounding box center [81, 169] width 103 height 21
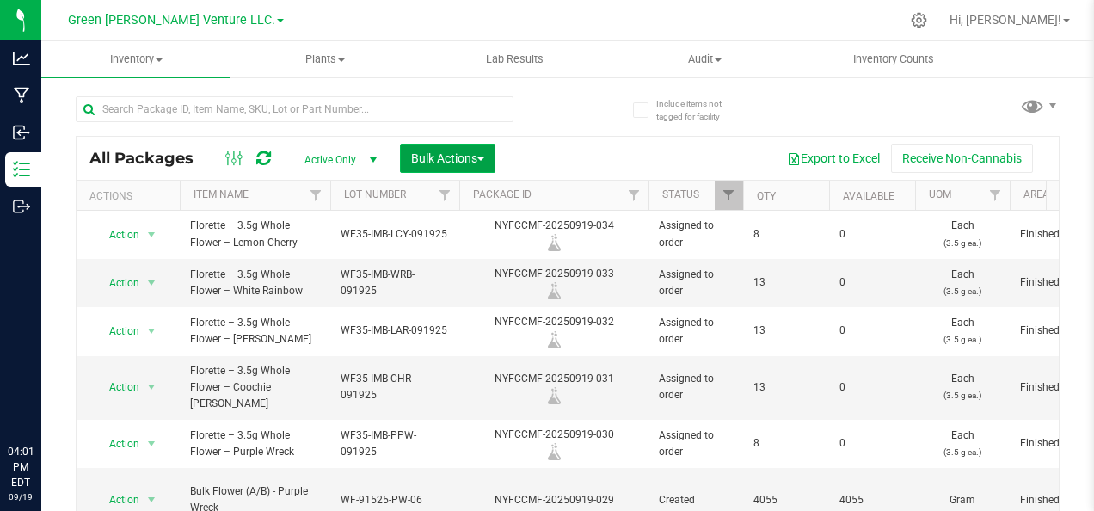
click at [469, 162] on span "Bulk Actions" at bounding box center [447, 158] width 73 height 14
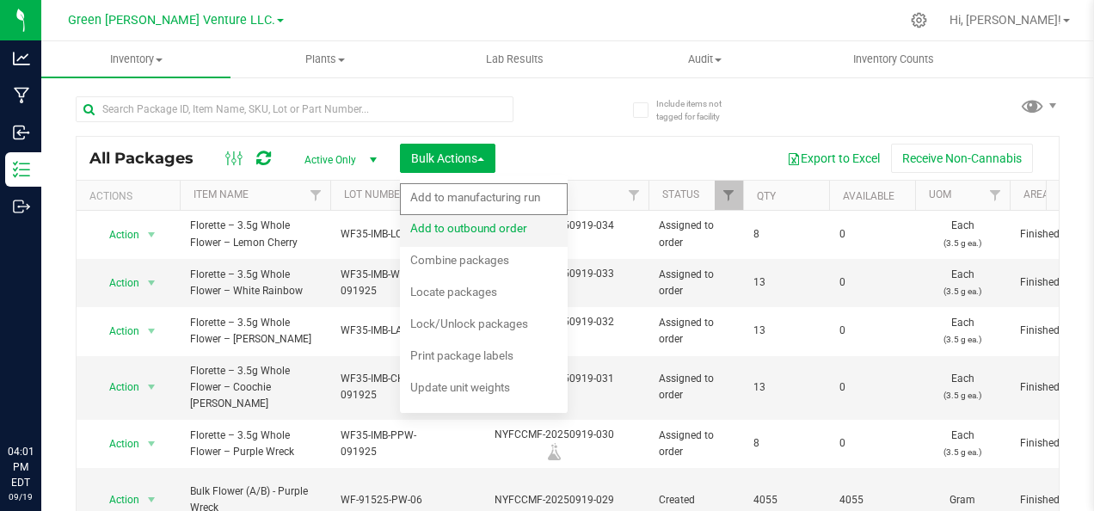
click at [445, 221] on span "Add to outbound order" at bounding box center [468, 228] width 117 height 14
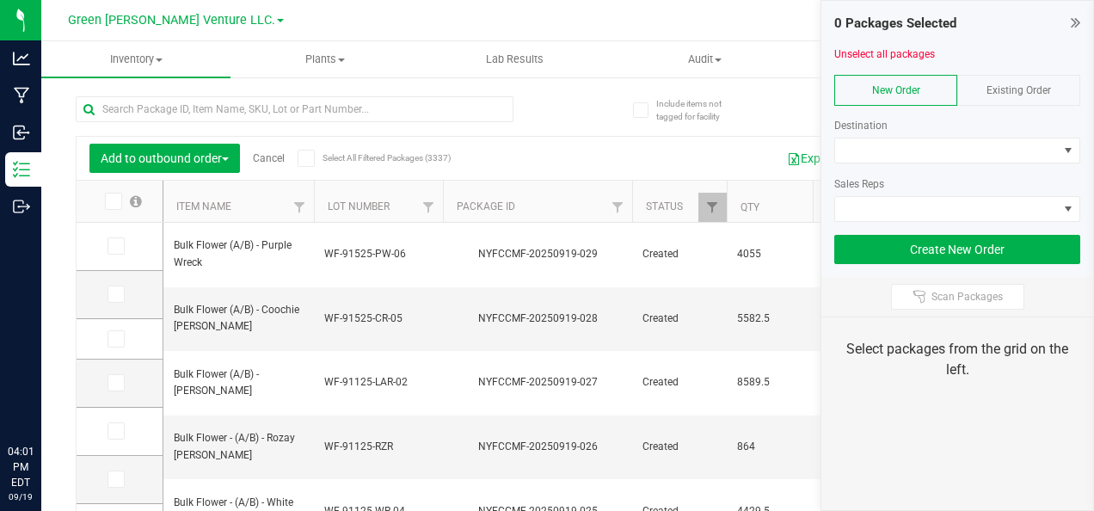
type input "2025-09-17"
